Goal: Register for event/course

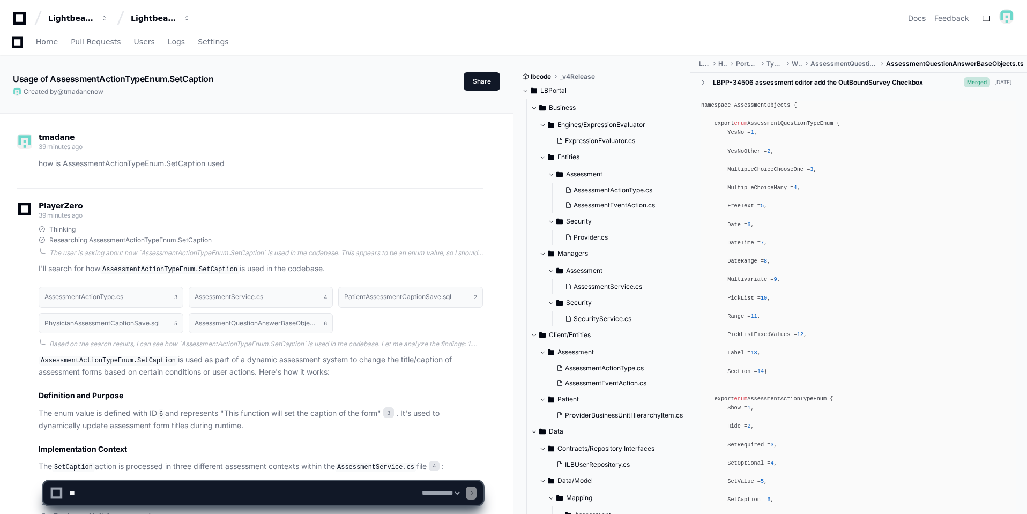
select select "*********"
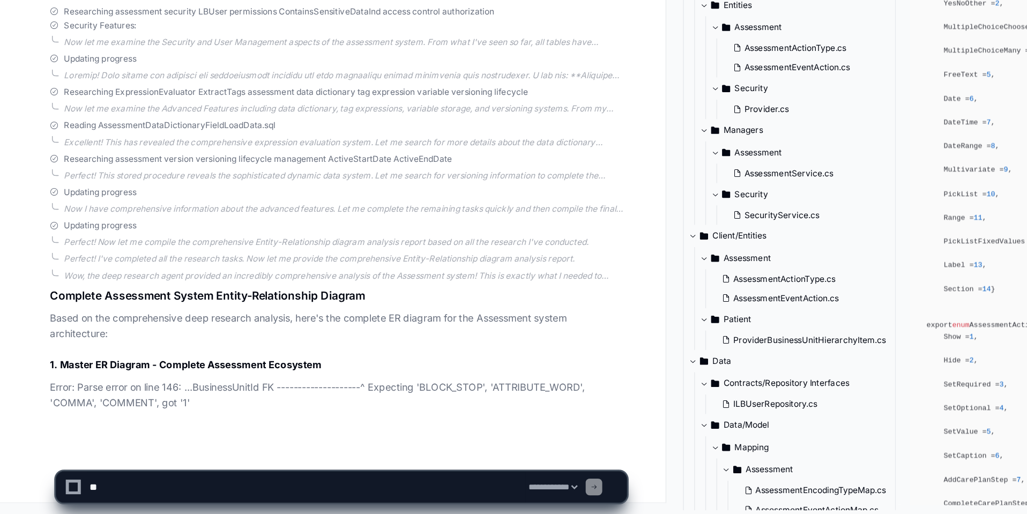
scroll to position [5883, 0]
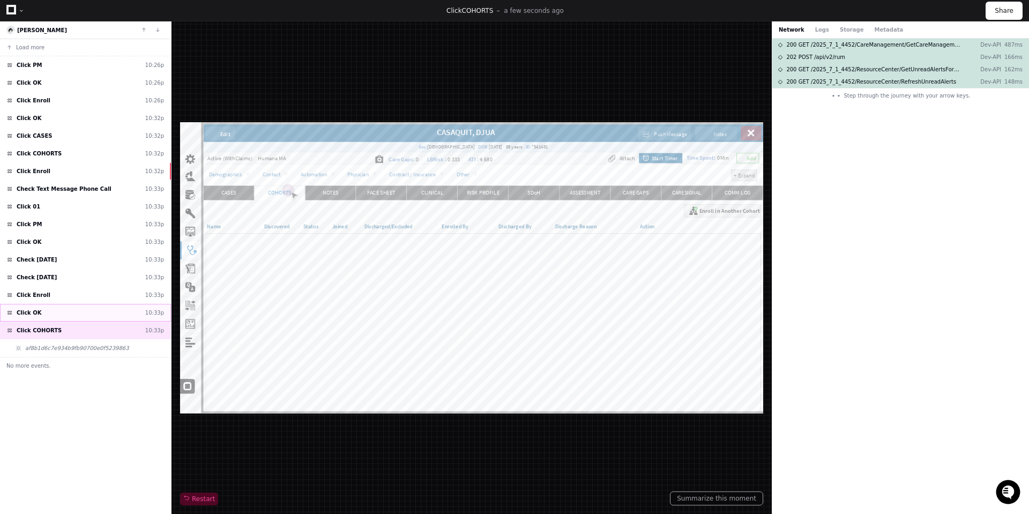
click at [101, 312] on div "Click OK 10:33p" at bounding box center [85, 313] width 171 height 18
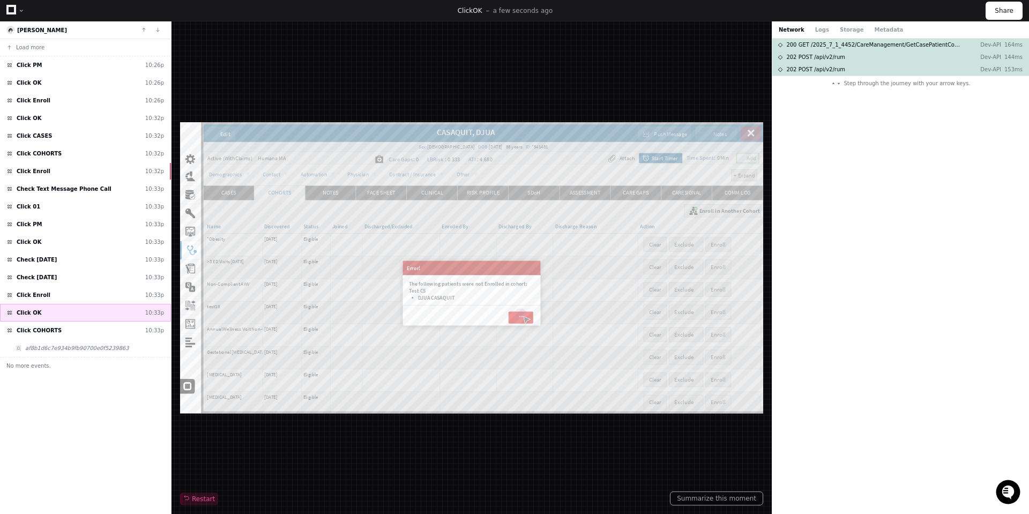
scroll to position [31, 0]
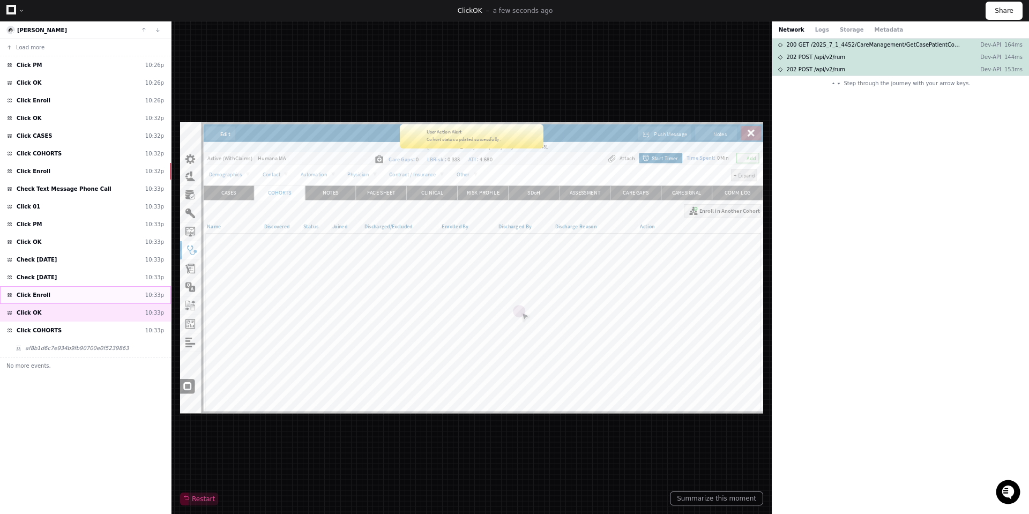
click at [95, 293] on div "Click Enroll 10:33p" at bounding box center [85, 295] width 171 height 18
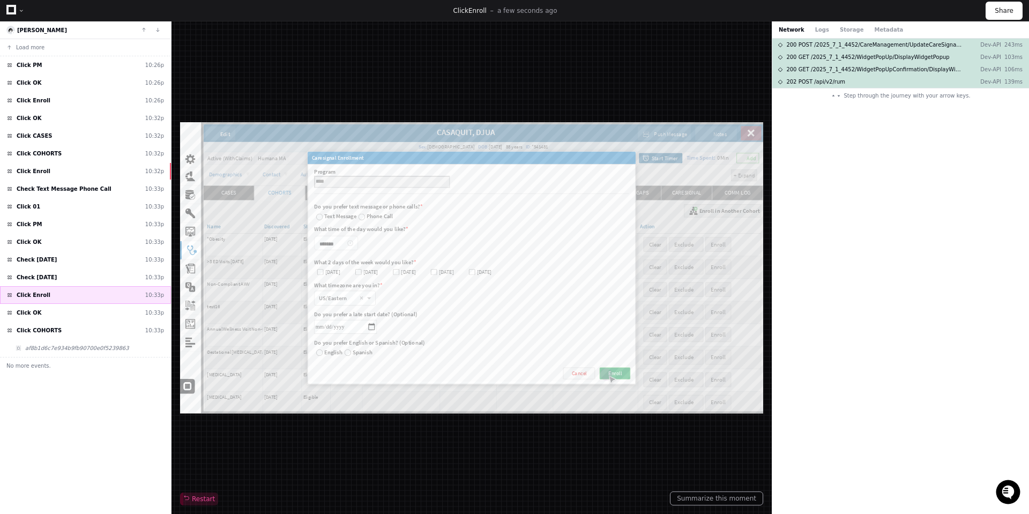
scroll to position [31, 0]
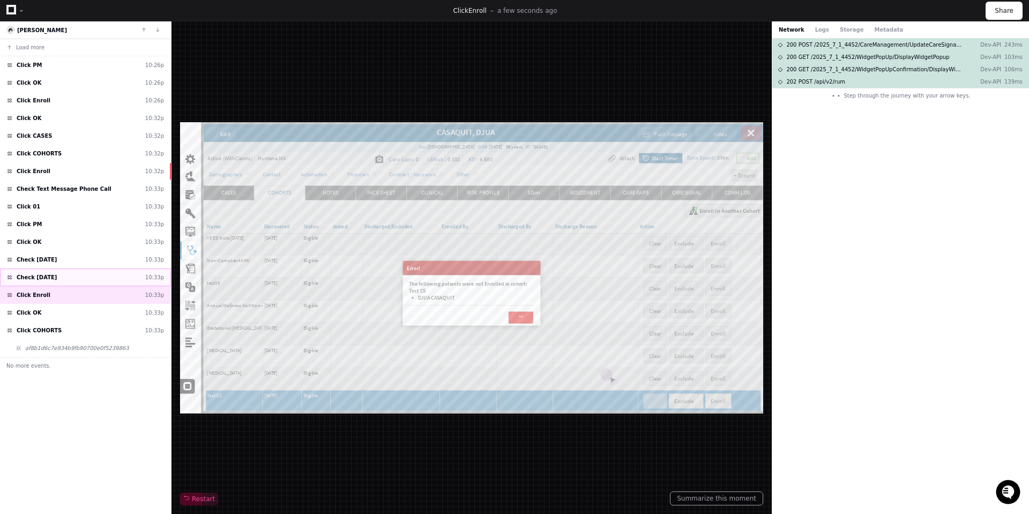
click at [78, 274] on div "Check Thursday 10:33p" at bounding box center [85, 278] width 171 height 18
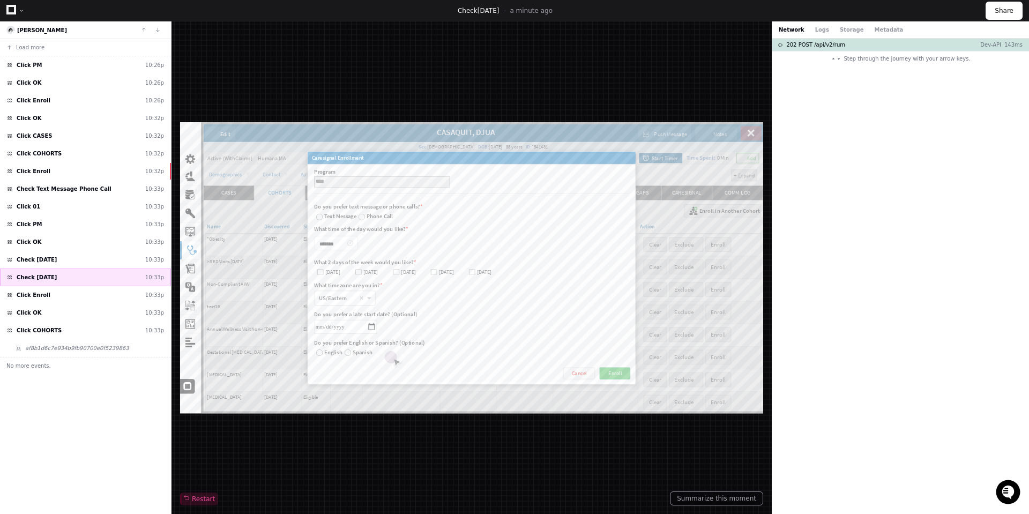
scroll to position [31, 0]
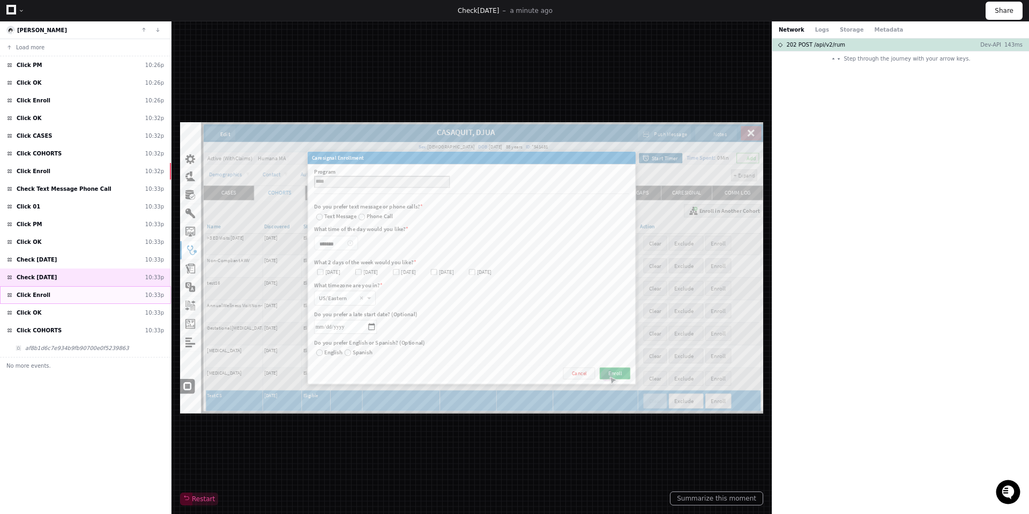
click at [116, 299] on div "Click Enroll 10:33p" at bounding box center [85, 295] width 171 height 18
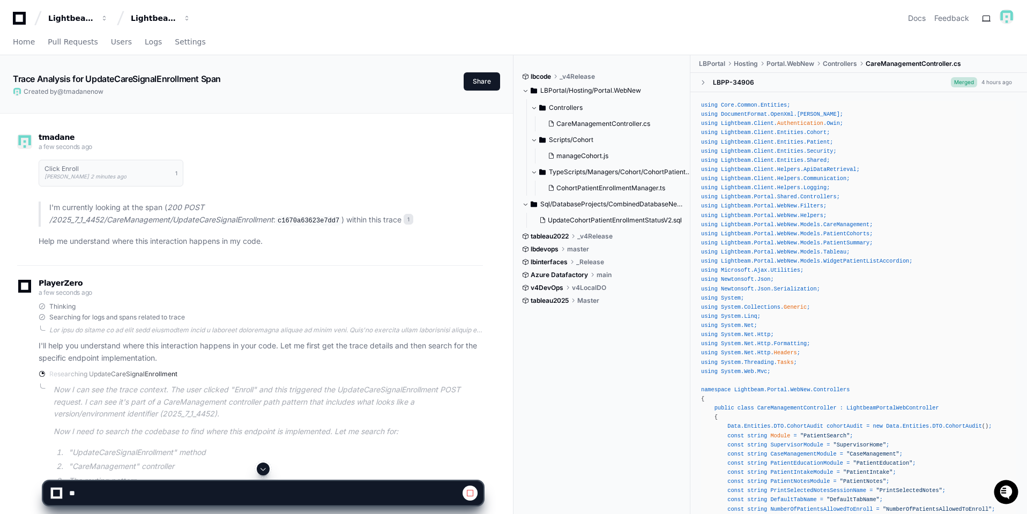
click at [264, 468] on span at bounding box center [263, 469] width 9 height 9
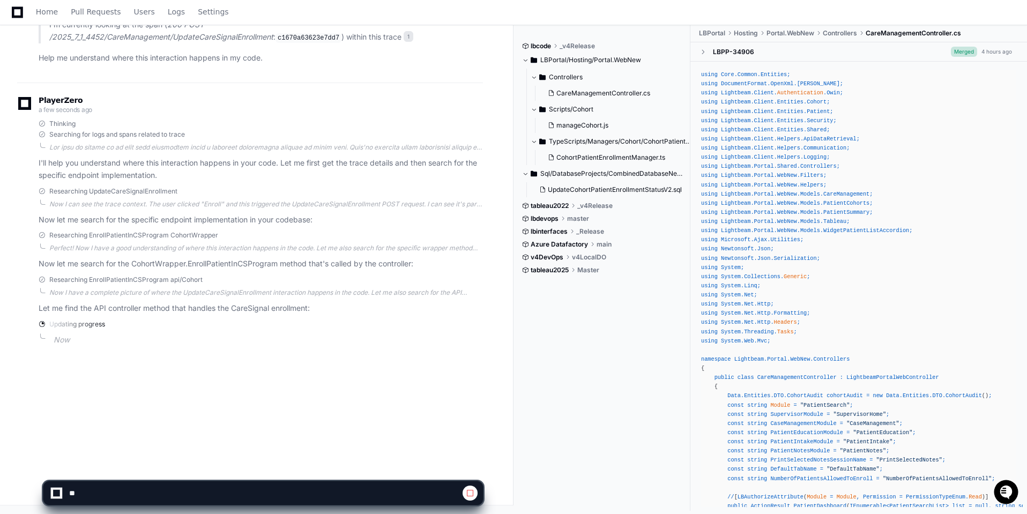
scroll to position [325, 0]
